Goal: Transaction & Acquisition: Obtain resource

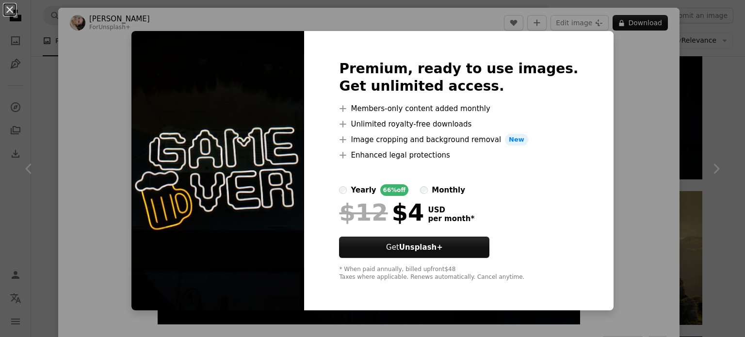
scroll to position [0, 145]
click at [618, 165] on div "An X shape Premium, ready to use images. Get unlimited access. A plus sign Memb…" at bounding box center [372, 168] width 745 height 337
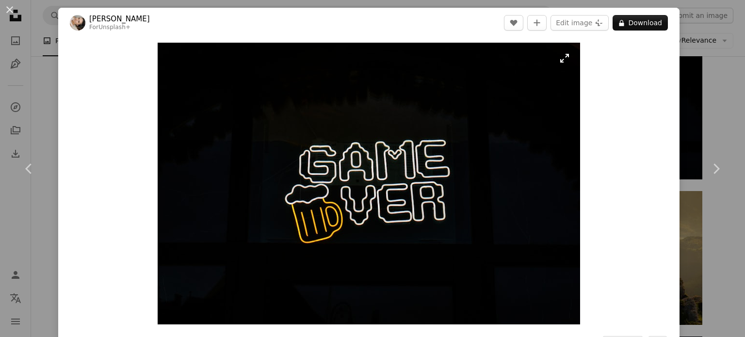
click at [414, 155] on img "Zoom in on this image" at bounding box center [369, 184] width 422 height 282
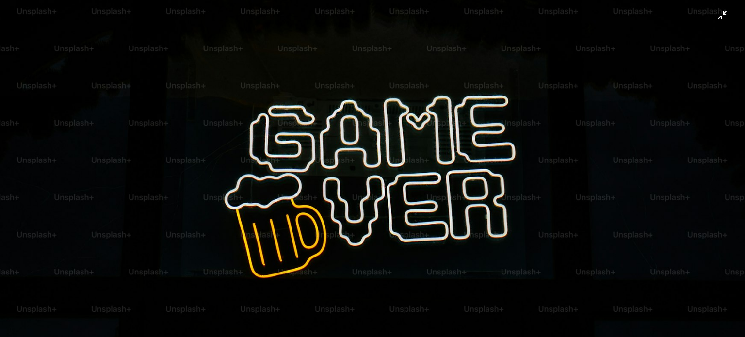
scroll to position [149, 0]
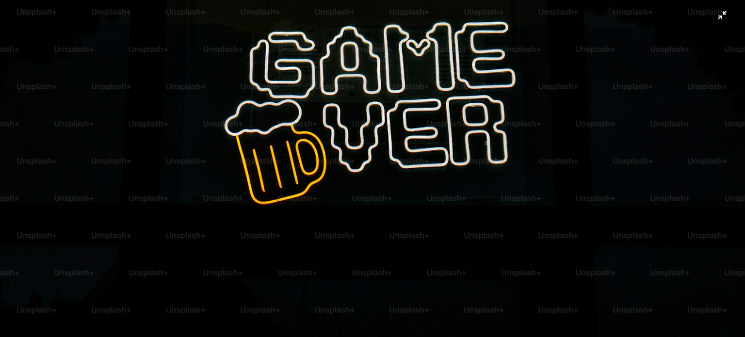
click at [716, 18] on img "Zoom out on this image" at bounding box center [373, 99] width 746 height 497
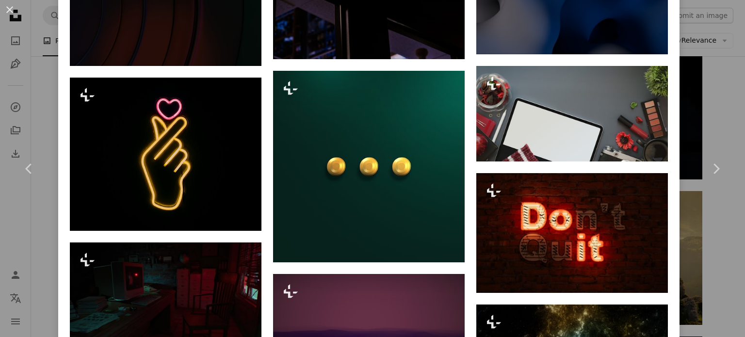
scroll to position [4193, 0]
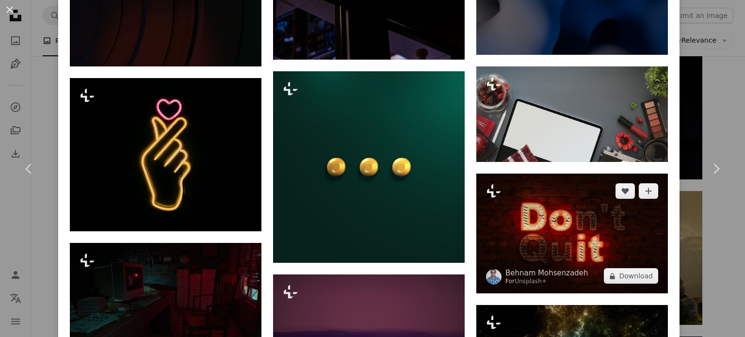
click at [570, 197] on img at bounding box center [572, 234] width 192 height 120
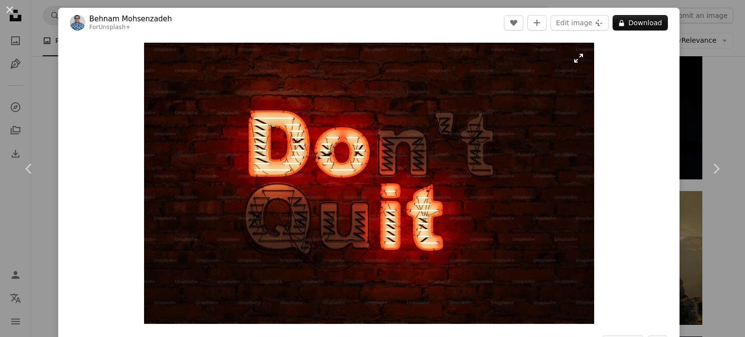
click at [576, 58] on img "Zoom in on this image" at bounding box center [369, 183] width 450 height 281
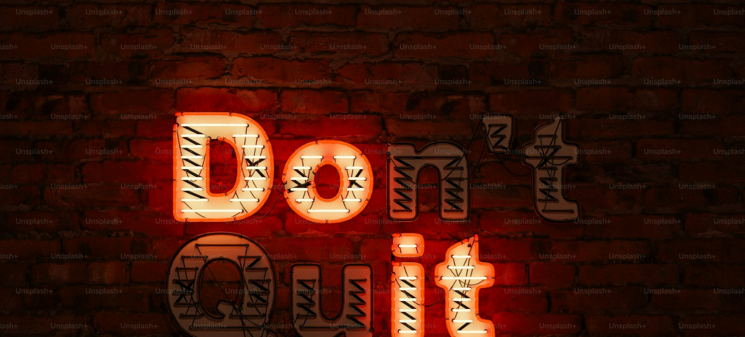
scroll to position [60, 0]
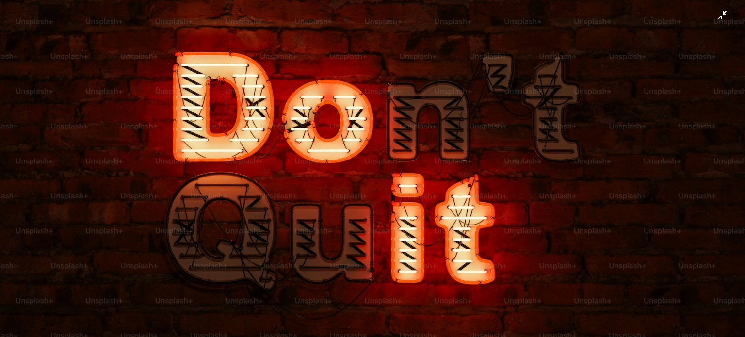
click at [714, 15] on img "Zoom out on this image" at bounding box center [373, 172] width 746 height 467
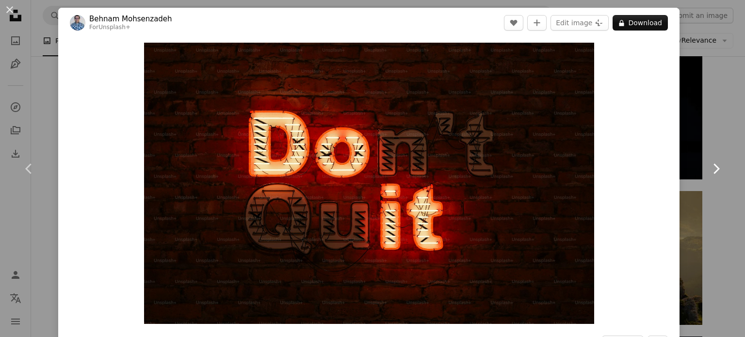
click at [689, 131] on link "Chevron right" at bounding box center [716, 168] width 58 height 93
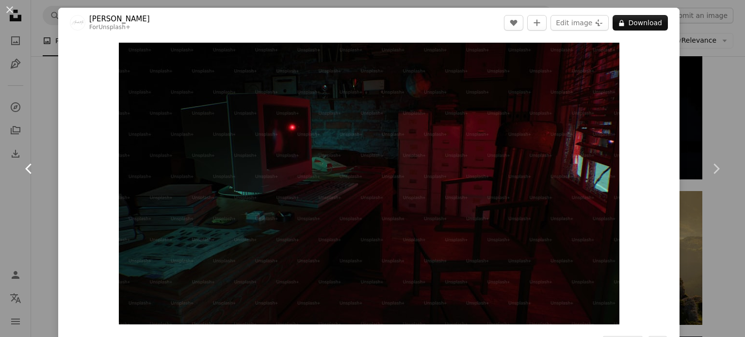
click at [32, 172] on icon "Chevron left" at bounding box center [29, 169] width 16 height 16
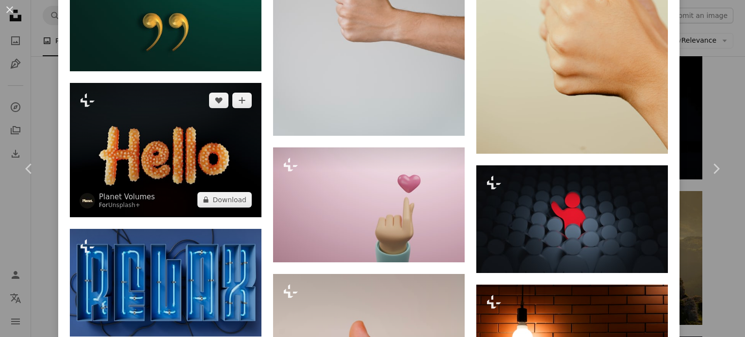
click at [241, 192] on button "A lock Download" at bounding box center [224, 200] width 54 height 16
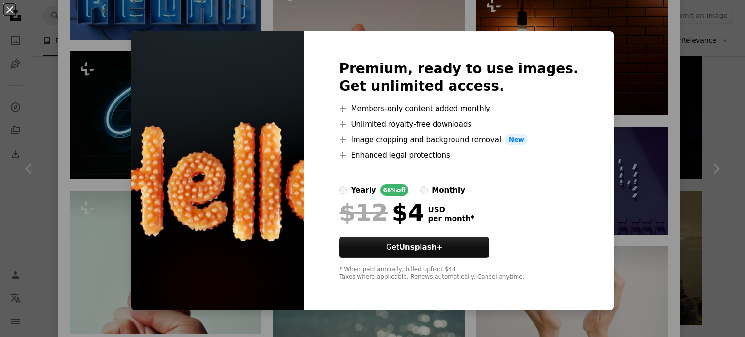
scroll to position [2641, 0]
click at [631, 196] on div "An X shape Premium, ready to use images. Get unlimited access. A plus sign Memb…" at bounding box center [372, 168] width 745 height 337
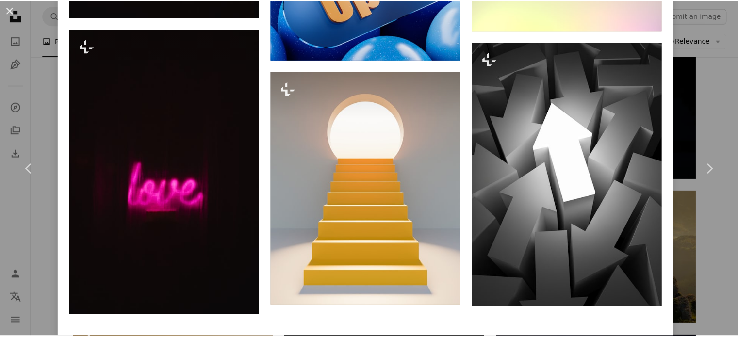
scroll to position [5877, 0]
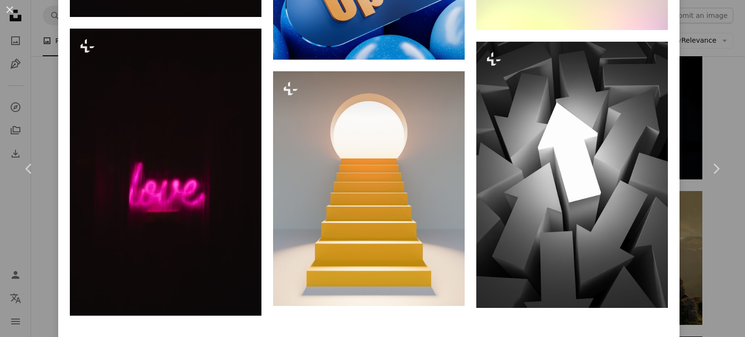
click at [702, 115] on div "An X shape Chevron left Chevron right [PERSON_NAME] For Unsplash+ A heart A plu…" at bounding box center [372, 168] width 745 height 337
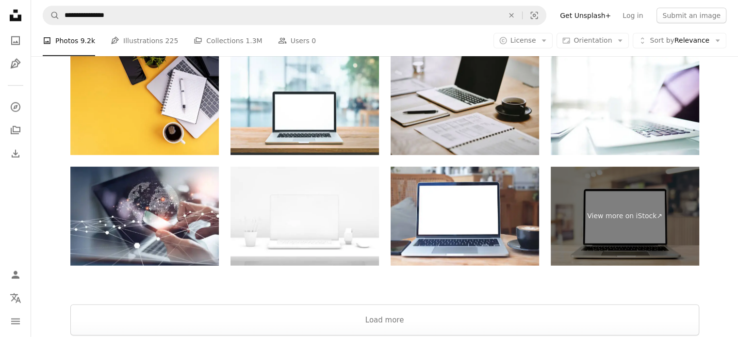
scroll to position [2581, 0]
